Goal: Information Seeking & Learning: Learn about a topic

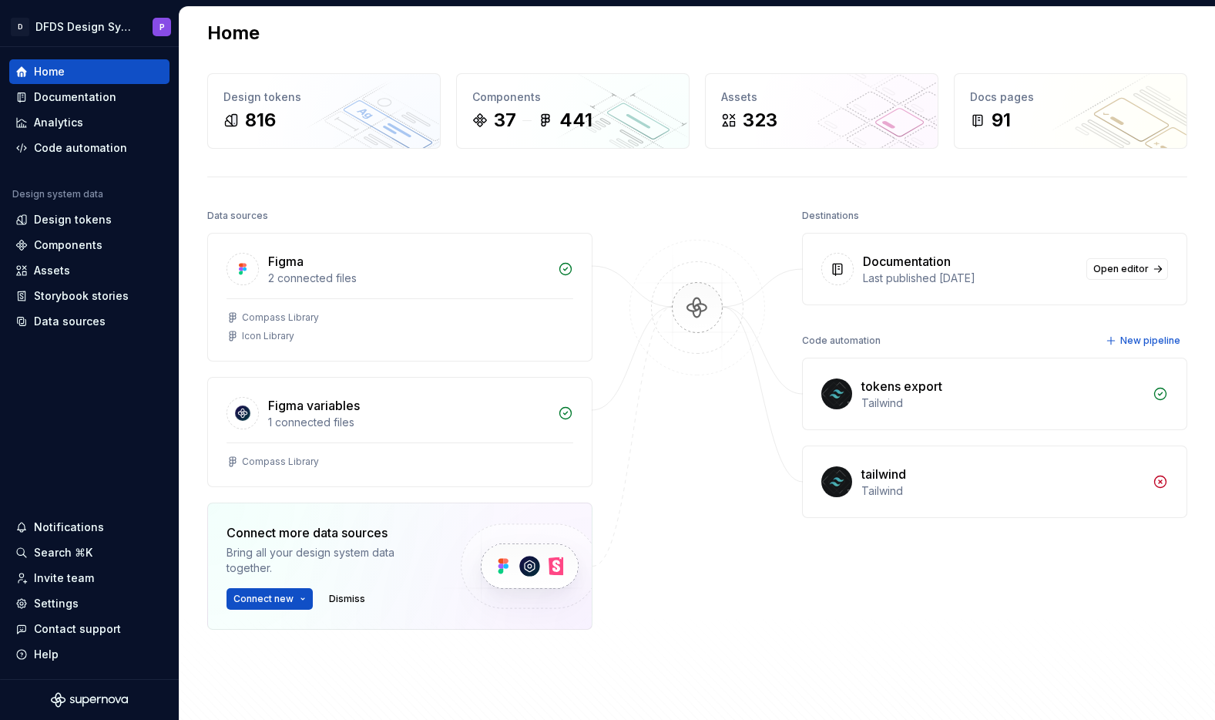
scroll to position [13, 0]
click at [55, 103] on div "Documentation" at bounding box center [75, 96] width 82 height 15
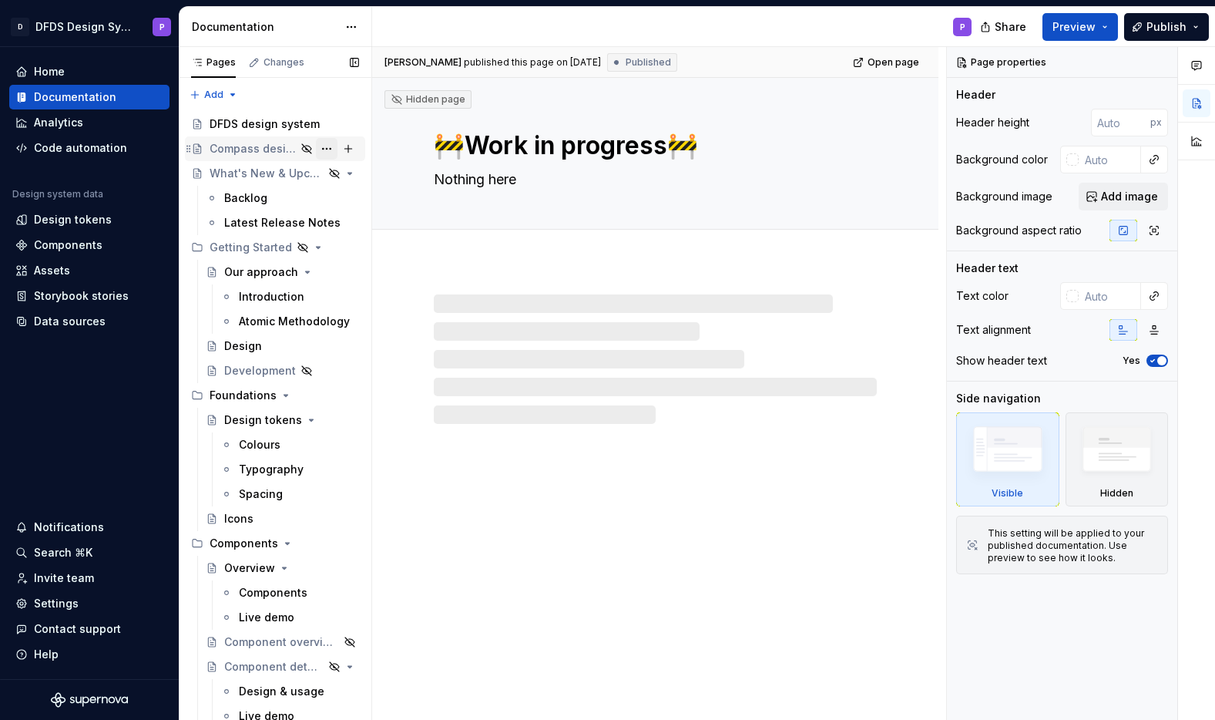
click at [325, 149] on button "Page tree" at bounding box center [327, 149] width 22 height 22
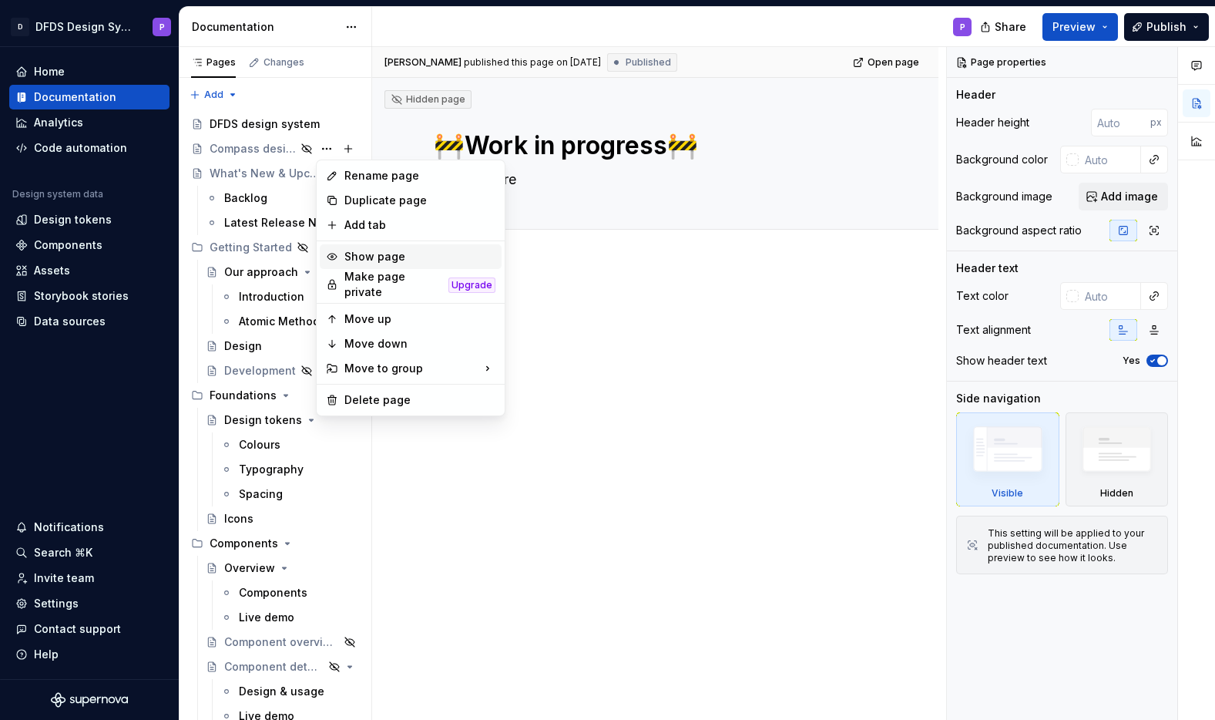
click at [358, 258] on div "Show page" at bounding box center [420, 256] width 151 height 15
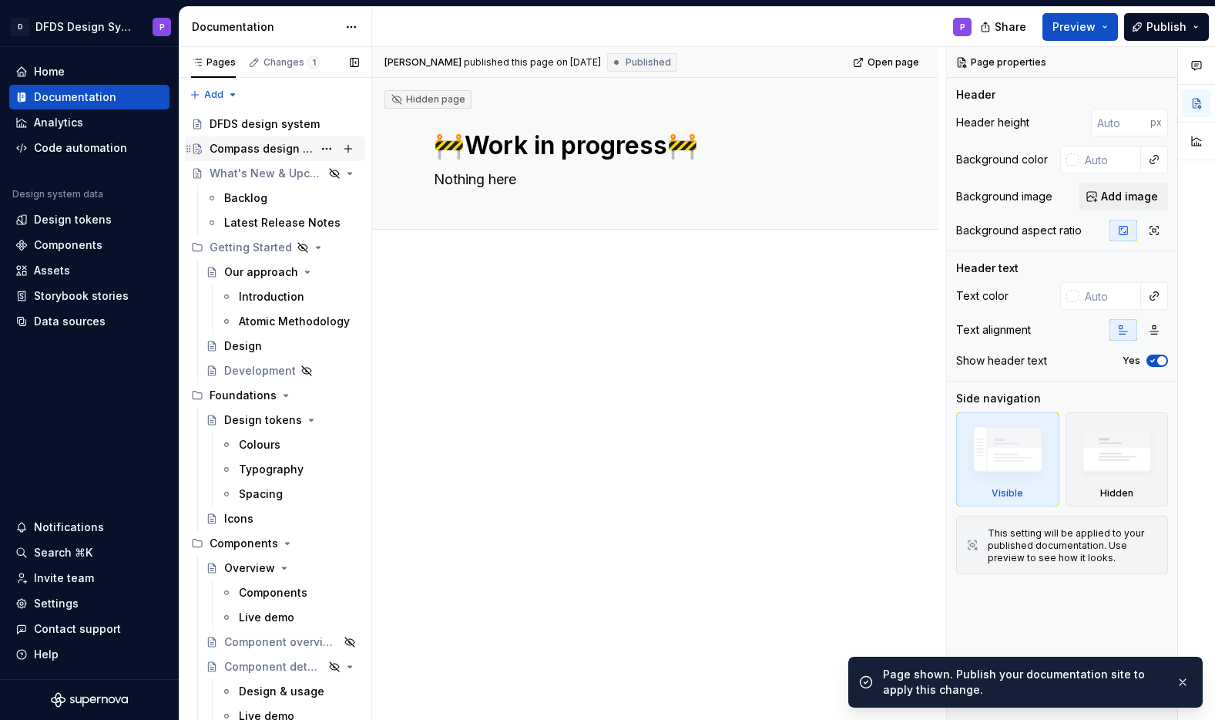
click at [300, 150] on div "Compass design system (OLD)" at bounding box center [261, 148] width 103 height 15
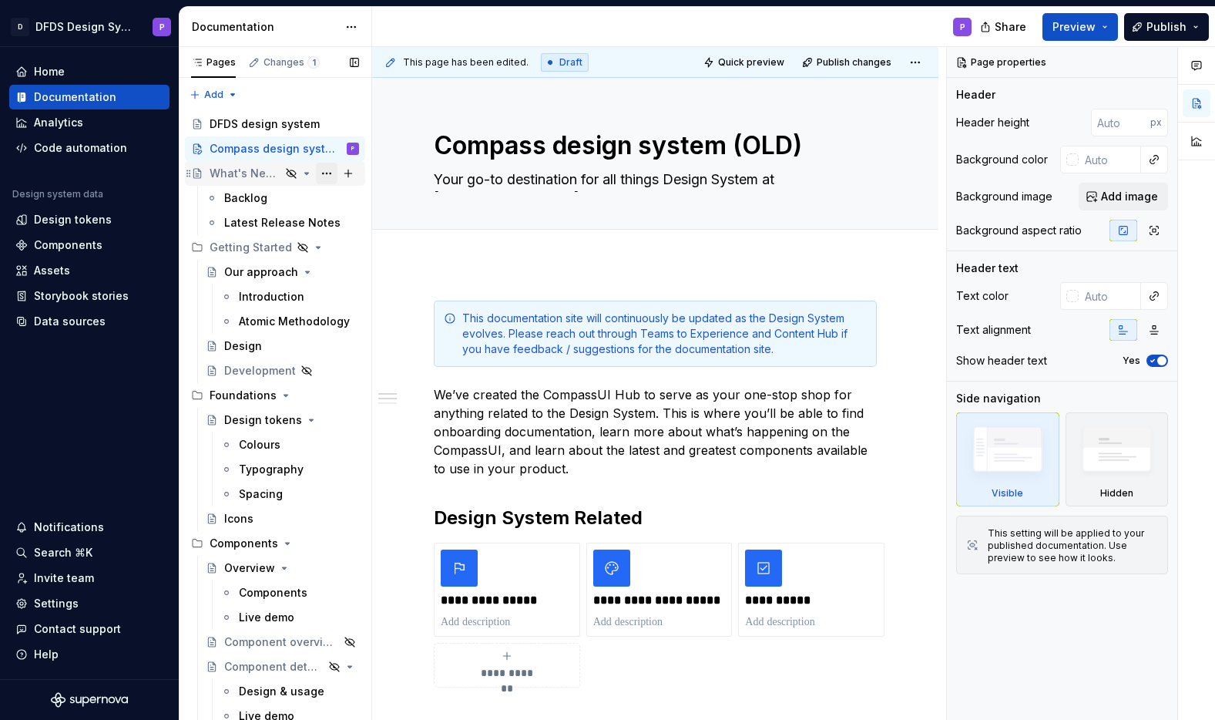
click at [330, 178] on button "Page tree" at bounding box center [327, 174] width 22 height 22
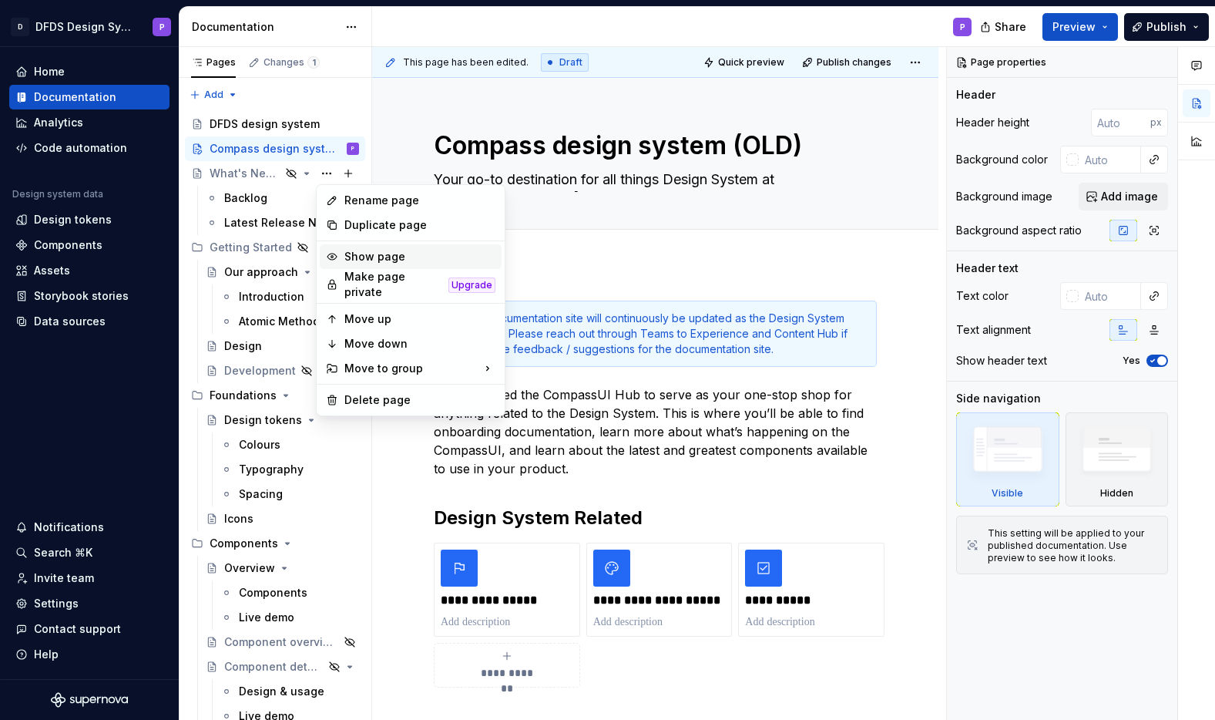
click at [350, 254] on div "Show page" at bounding box center [420, 256] width 151 height 15
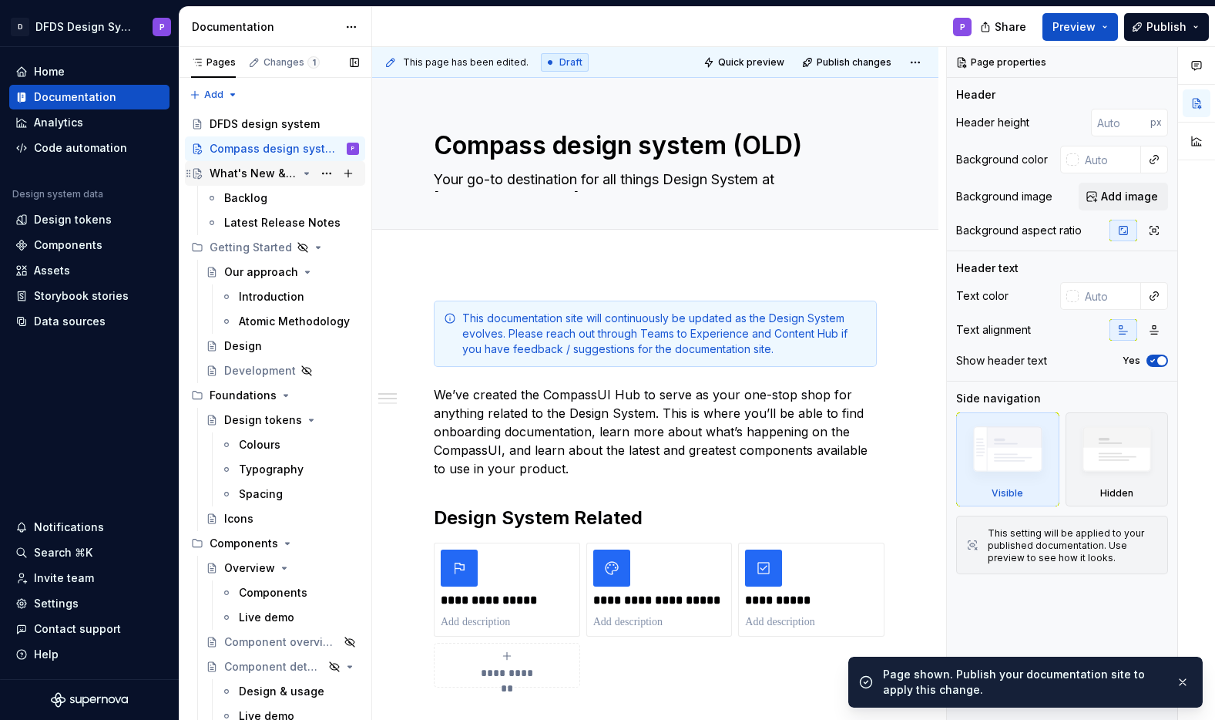
click at [266, 171] on div "What's New & Upcoming" at bounding box center [254, 173] width 88 height 15
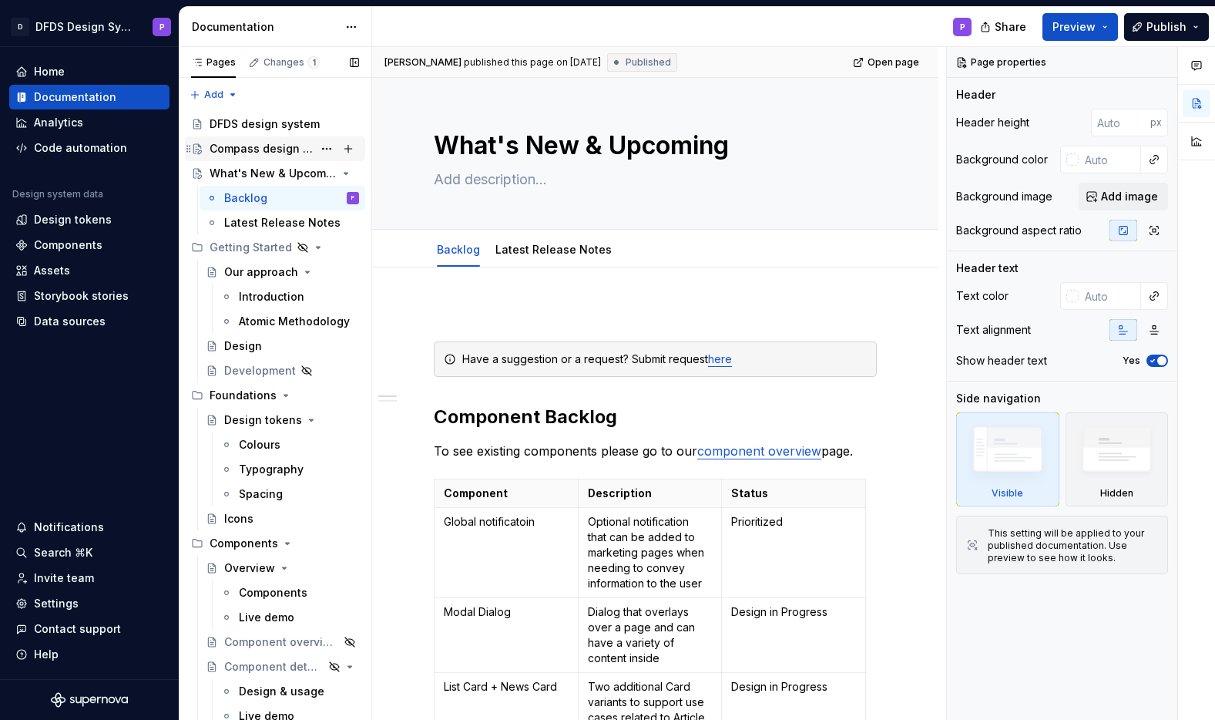
click at [248, 153] on div "Compass design system (OLD)" at bounding box center [261, 148] width 103 height 15
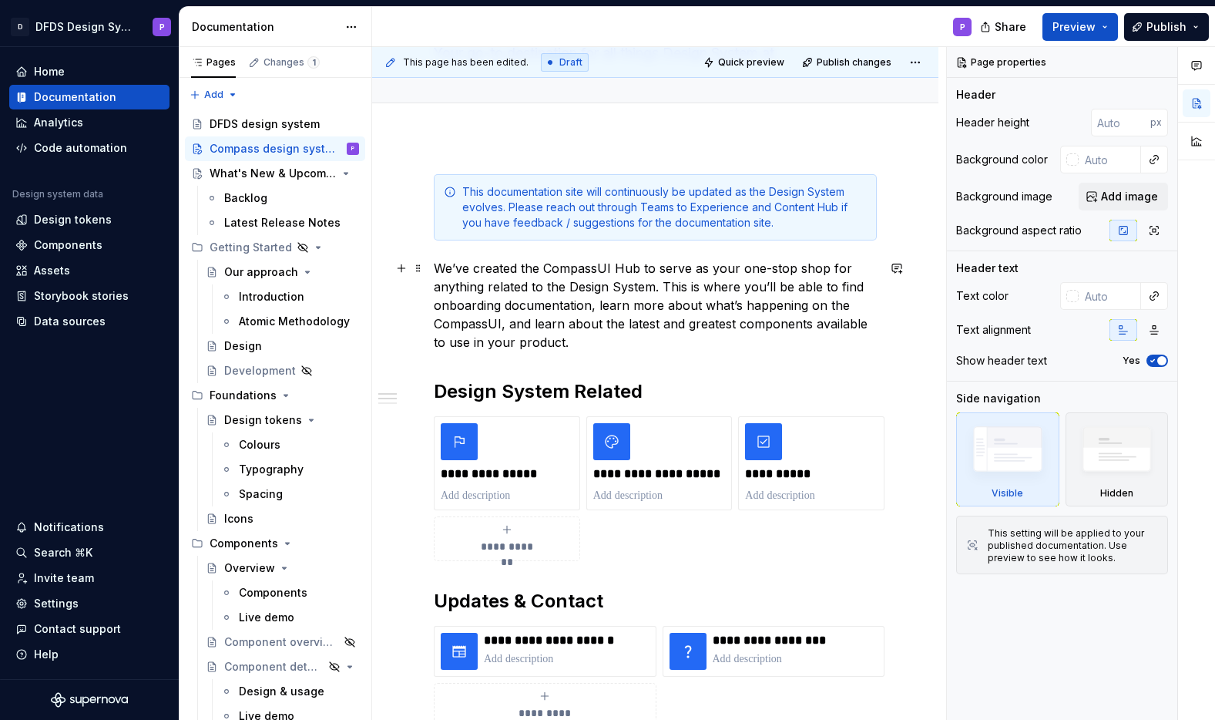
scroll to position [119, 0]
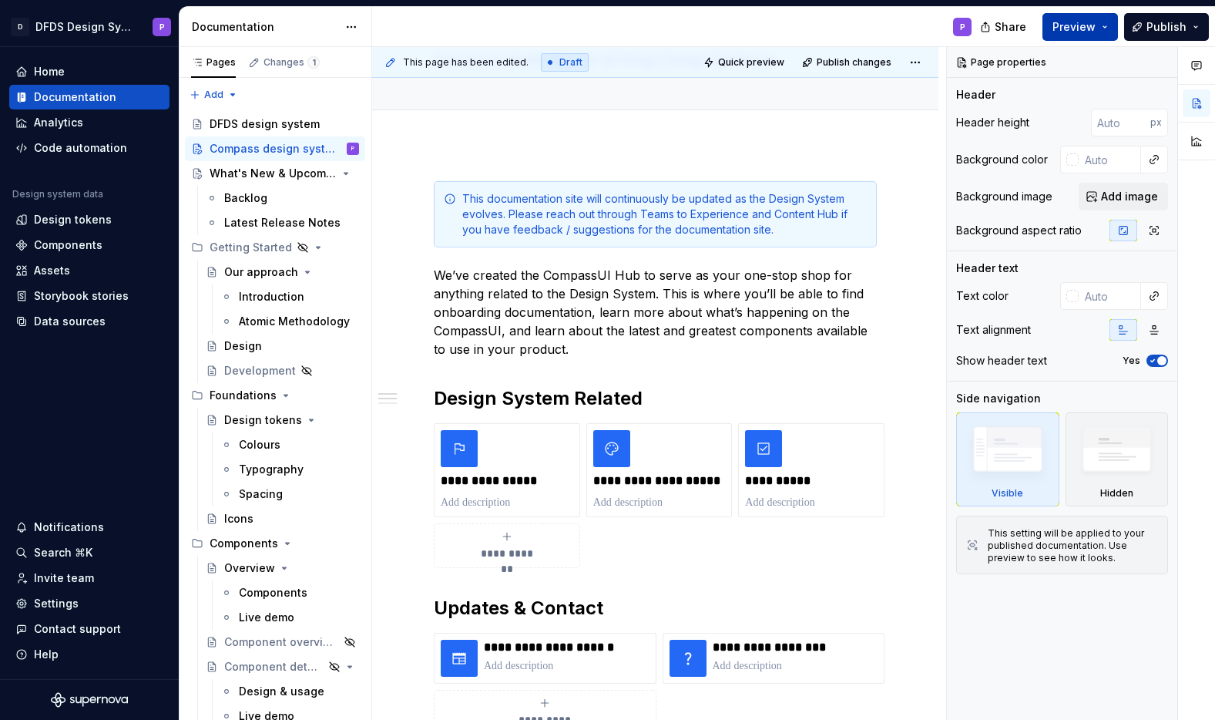
click at [1074, 30] on span "Preview" at bounding box center [1074, 26] width 43 height 15
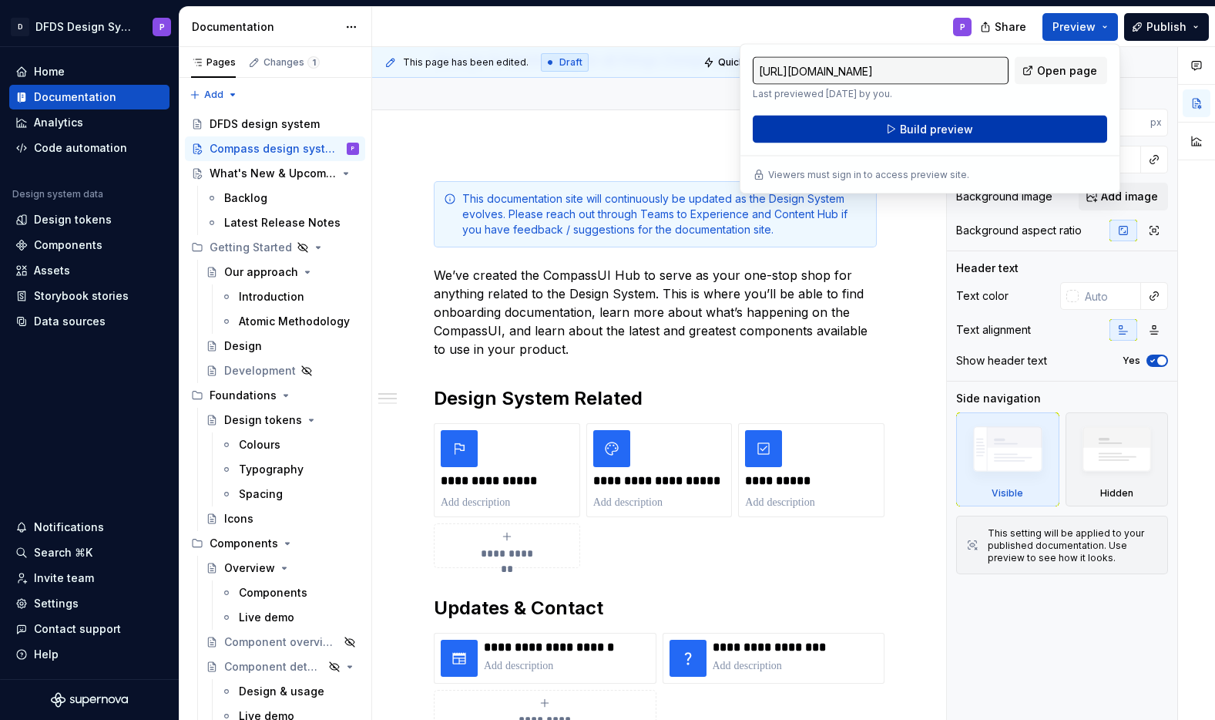
click at [1001, 132] on button "Build preview" at bounding box center [930, 130] width 355 height 28
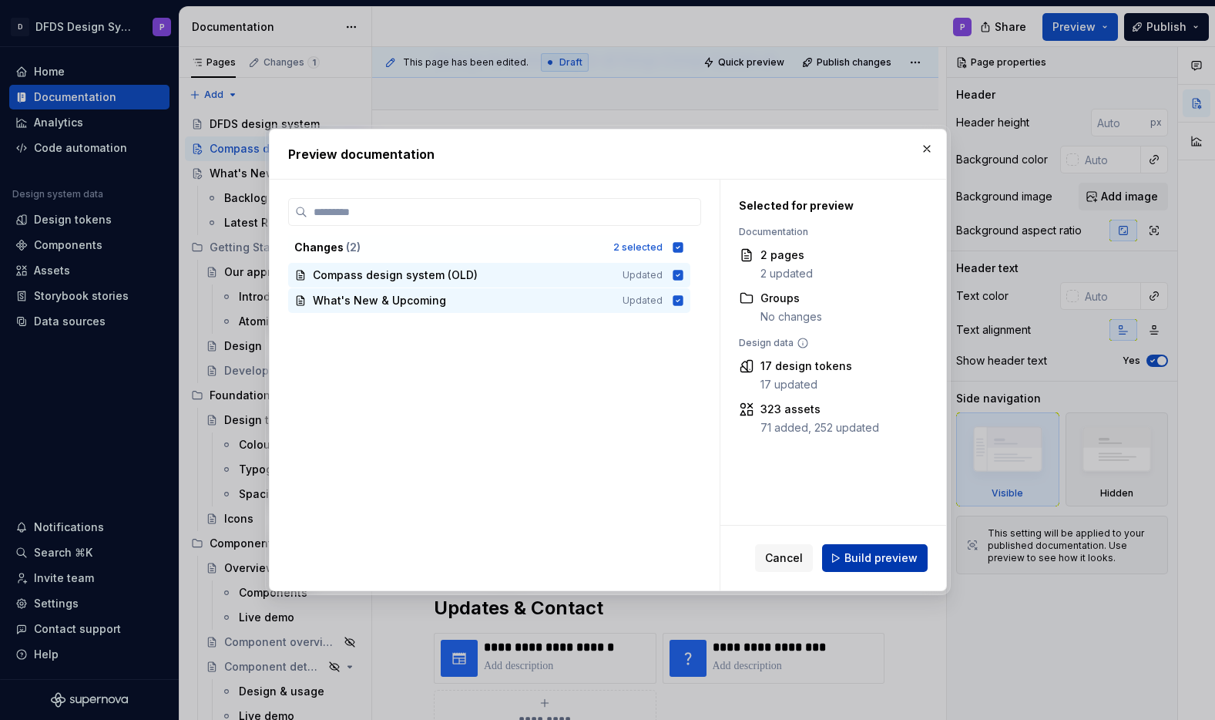
click at [868, 556] on span "Build preview" at bounding box center [881, 557] width 73 height 15
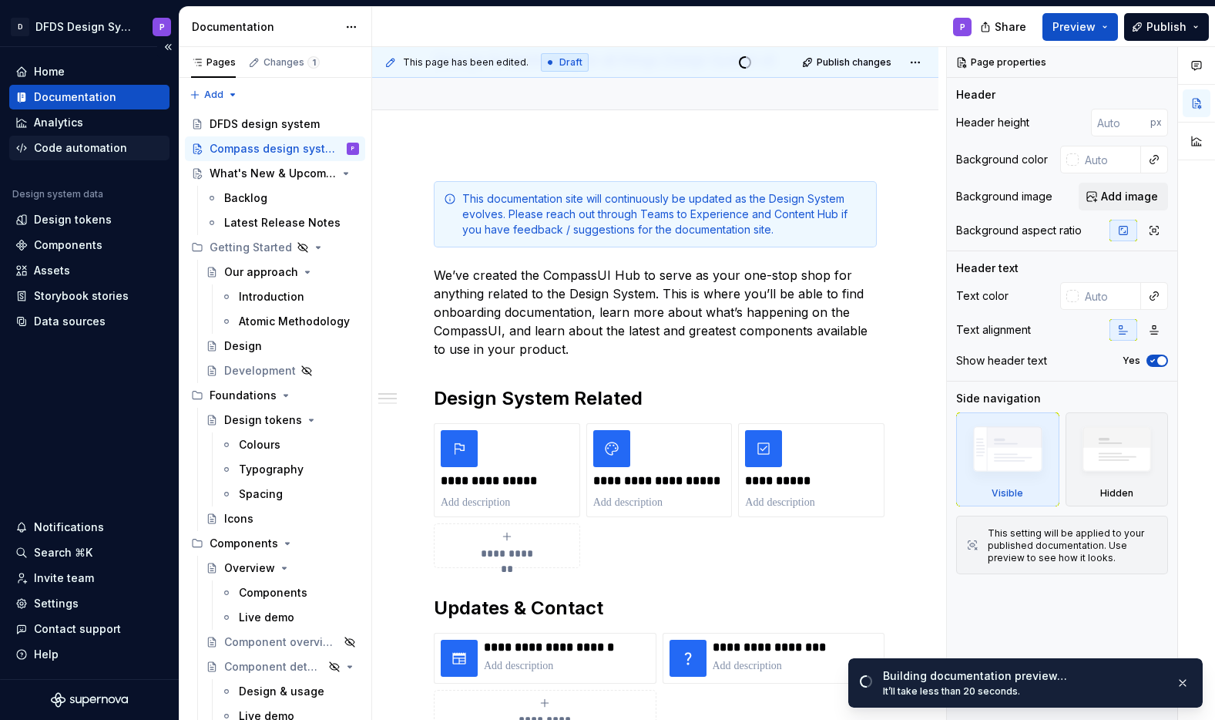
click at [99, 150] on div "Code automation" at bounding box center [80, 147] width 93 height 15
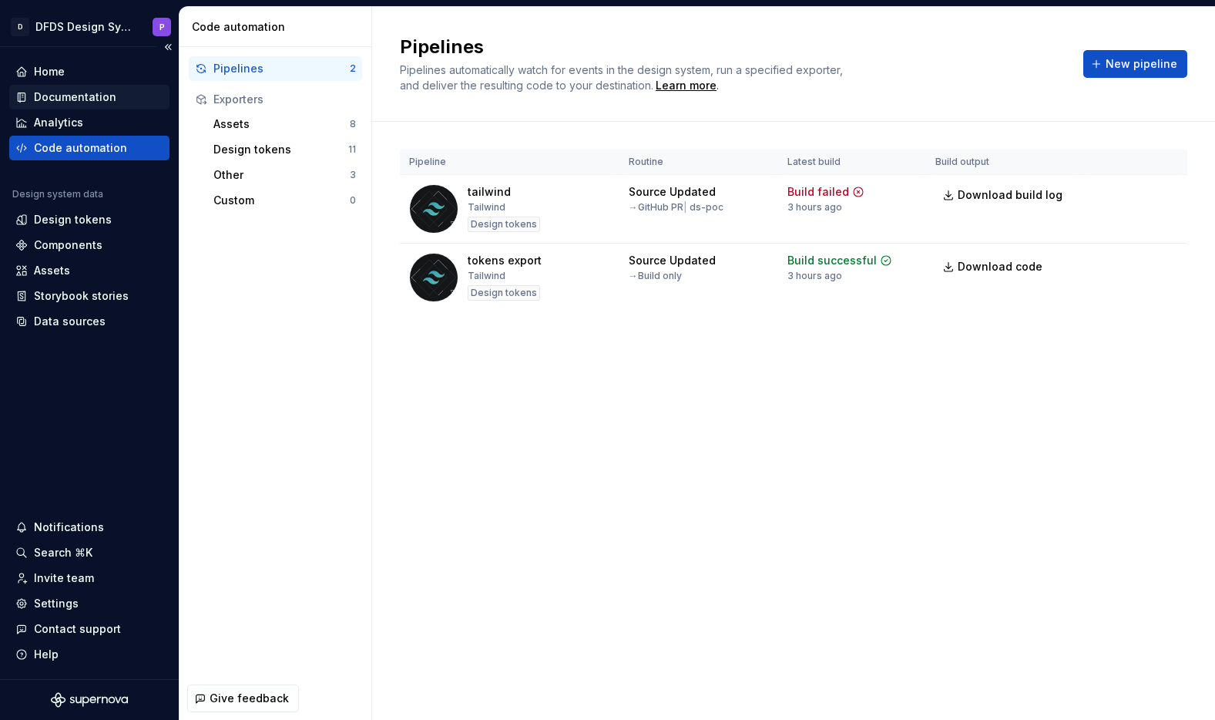
click at [103, 99] on div "Documentation" at bounding box center [75, 96] width 82 height 15
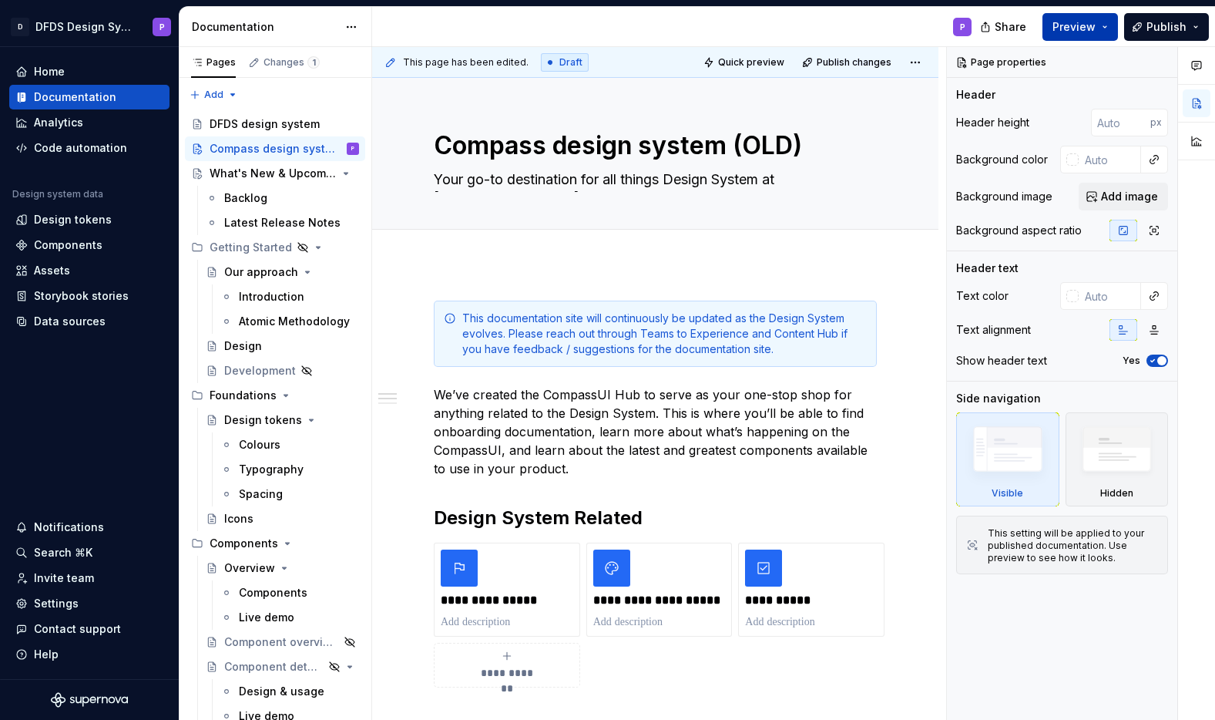
click at [1082, 29] on span "Preview" at bounding box center [1074, 26] width 43 height 15
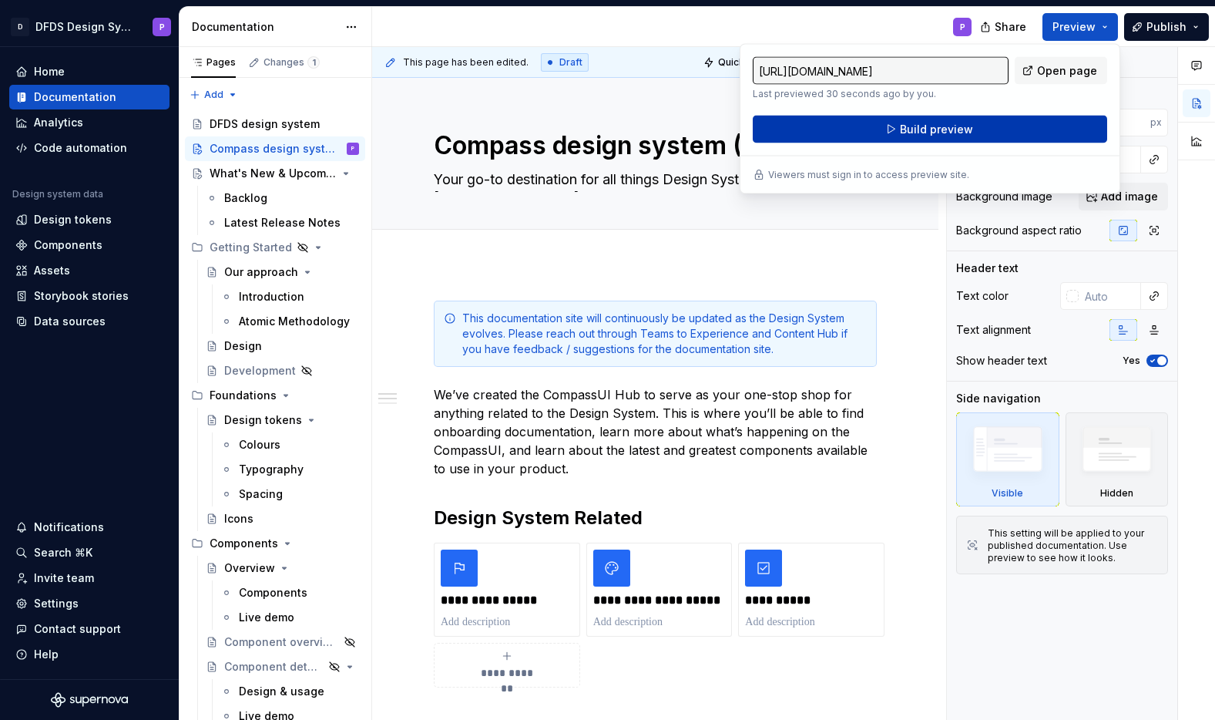
click at [970, 136] on span "Build preview" at bounding box center [936, 129] width 73 height 15
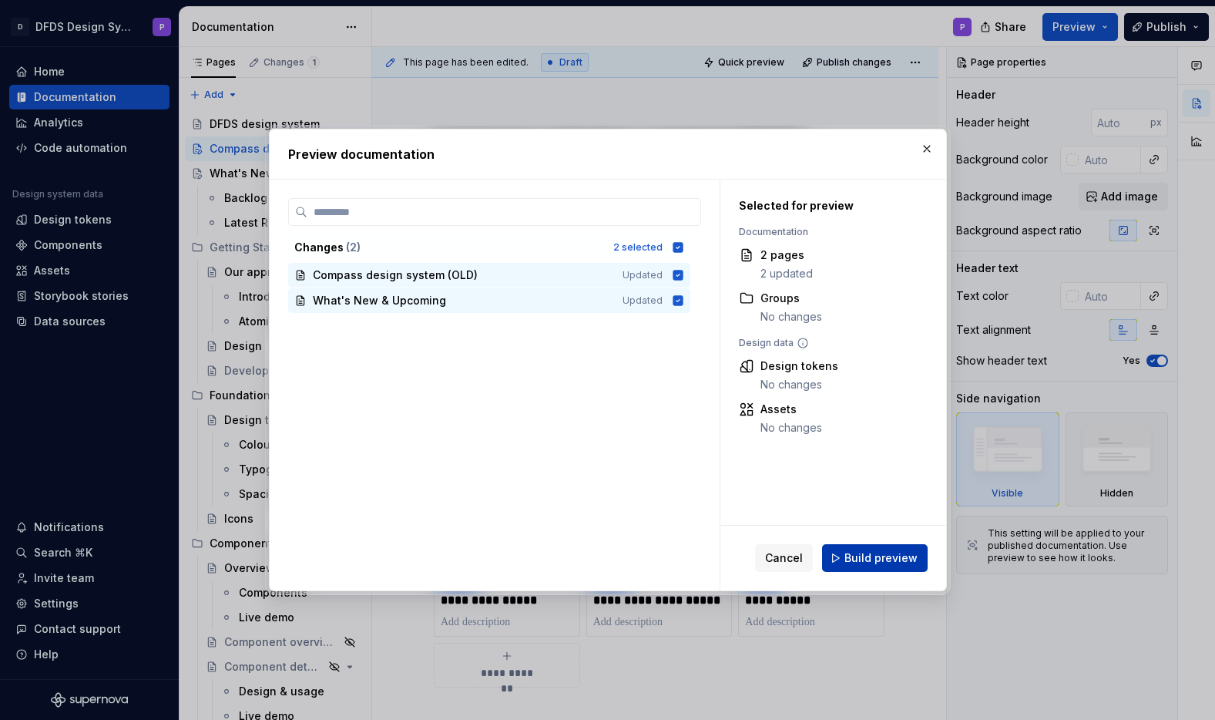
click at [887, 563] on span "Build preview" at bounding box center [881, 557] width 73 height 15
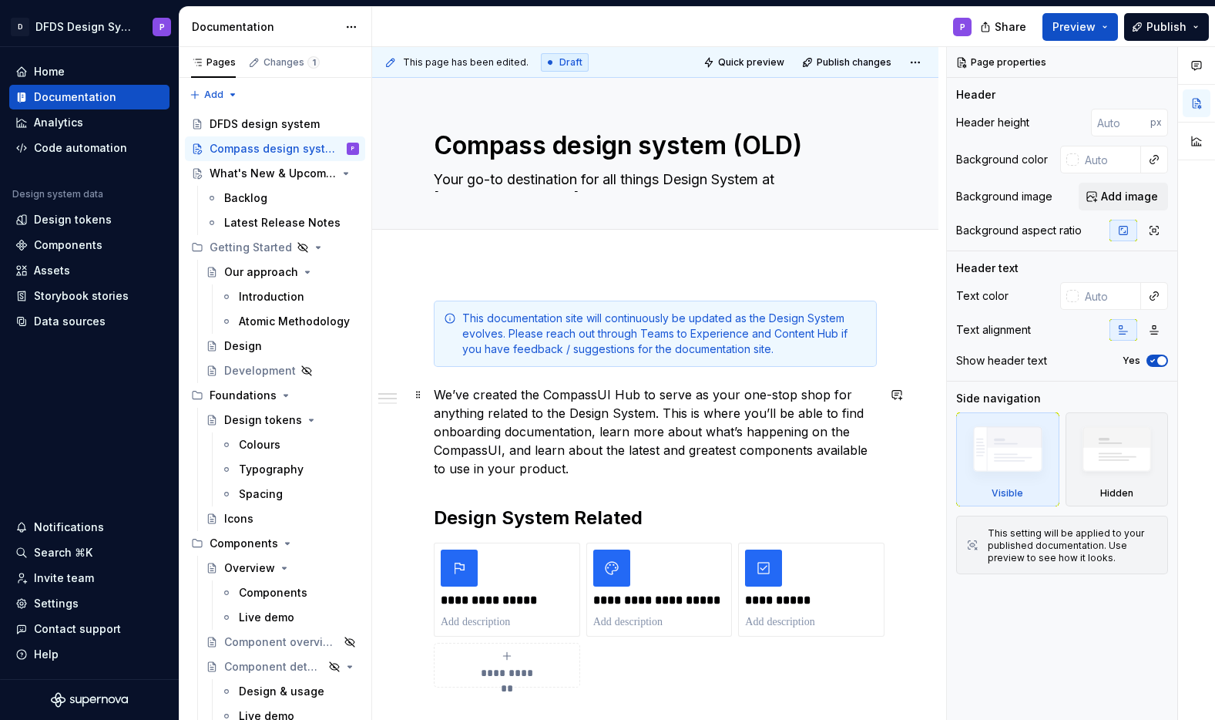
type textarea "*"
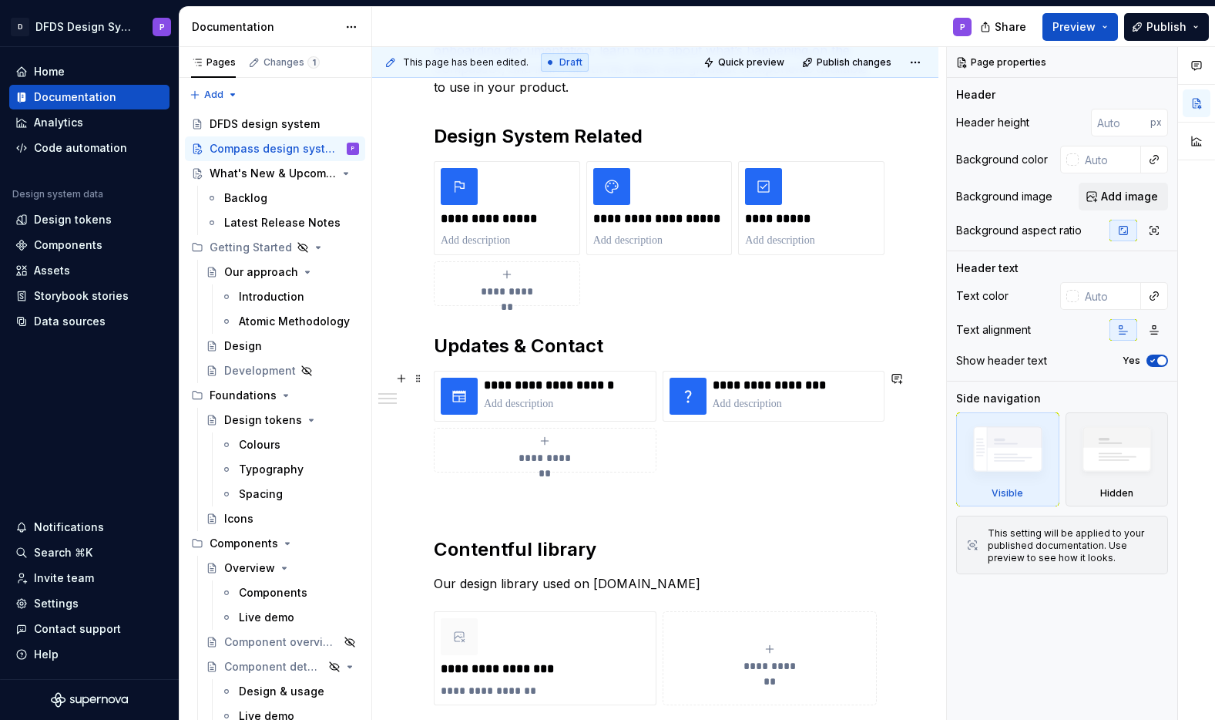
scroll to position [398, 0]
